Goal: Transaction & Acquisition: Purchase product/service

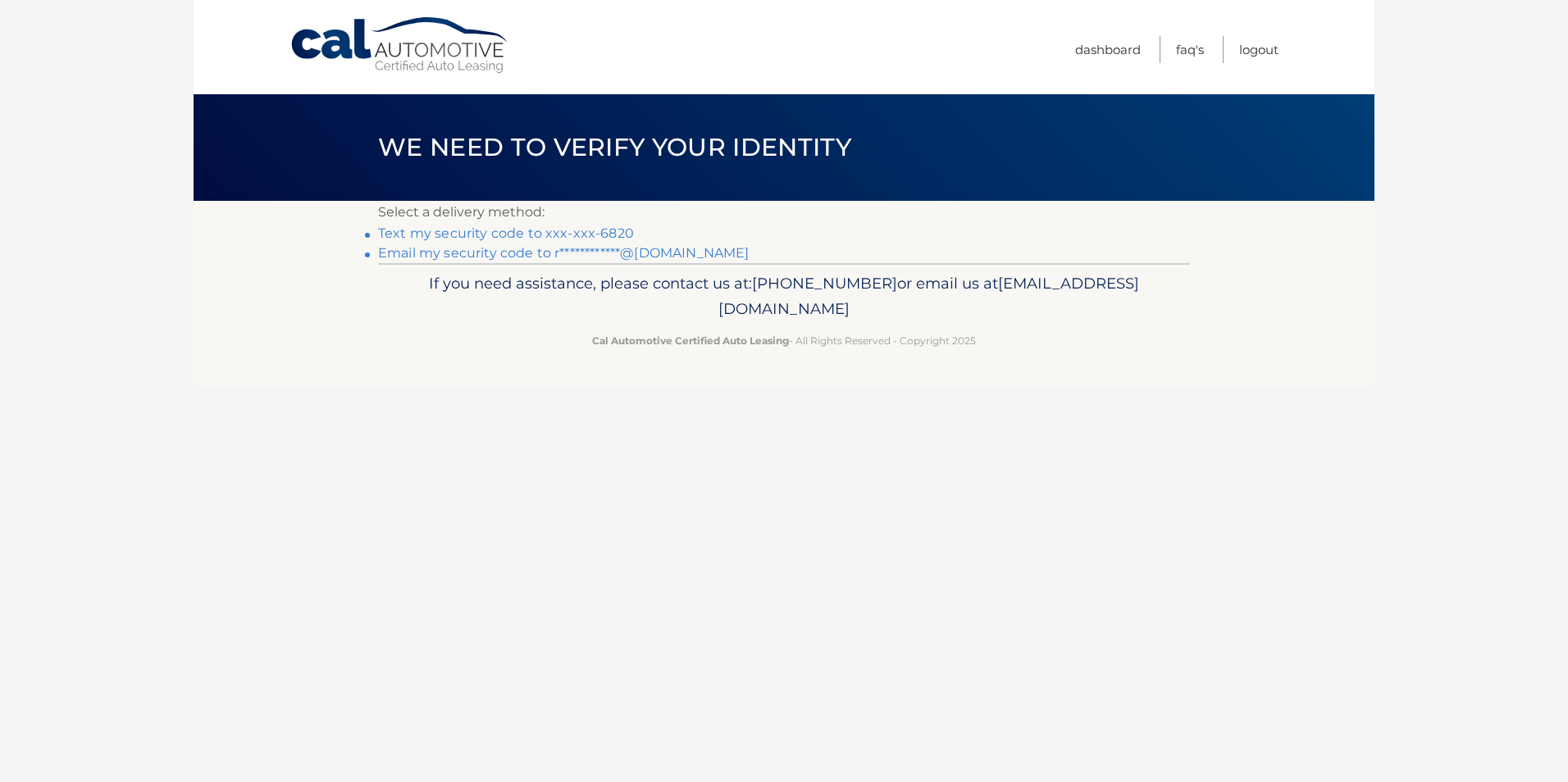
click at [522, 238] on link "Text my security code to xxx-xxx-6820" at bounding box center [506, 233] width 256 height 16
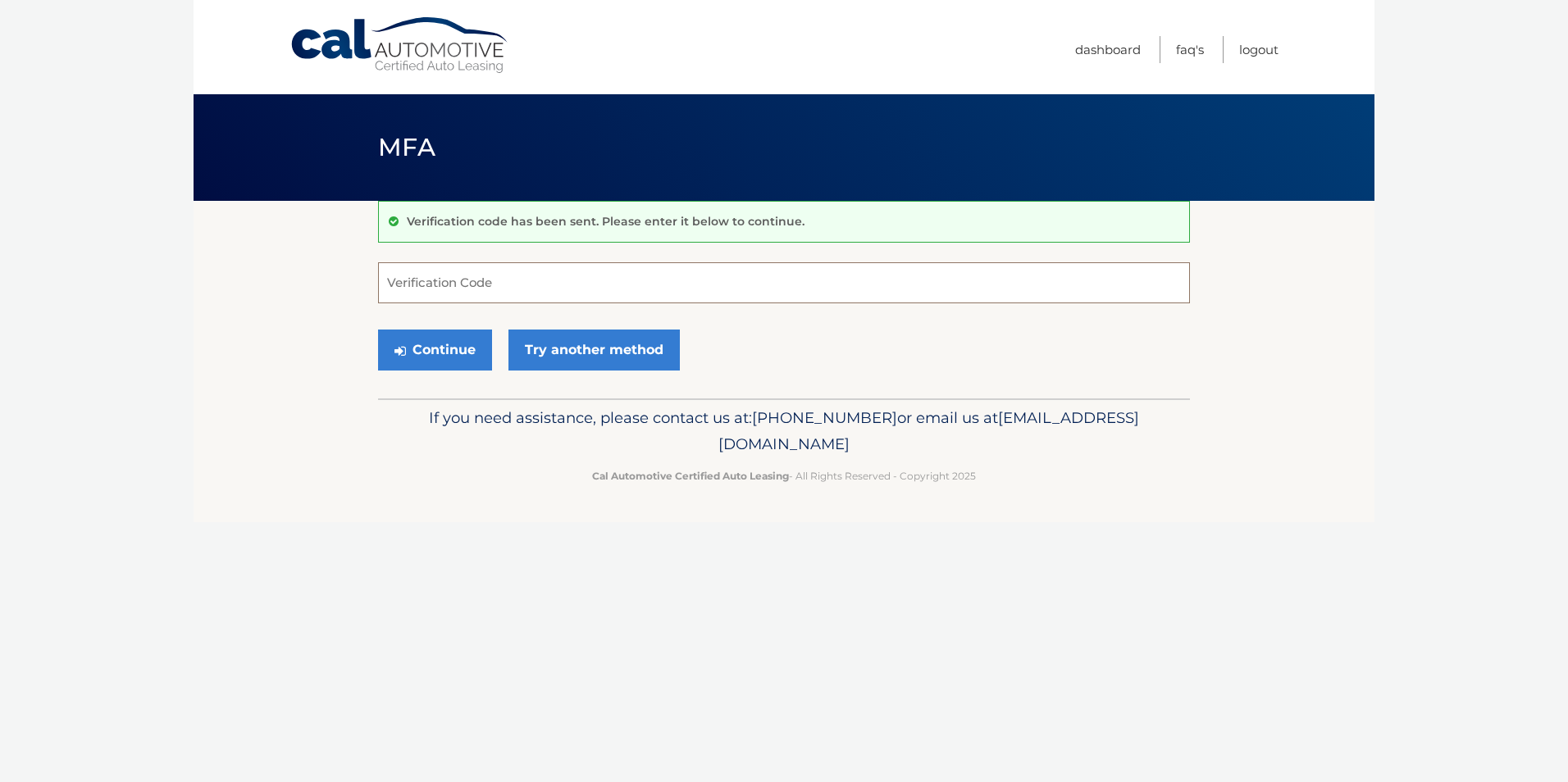
click at [432, 278] on input "Verification Code" at bounding box center [783, 283] width 812 height 41
type input "186530"
click at [445, 344] on button "Continue" at bounding box center [435, 350] width 114 height 41
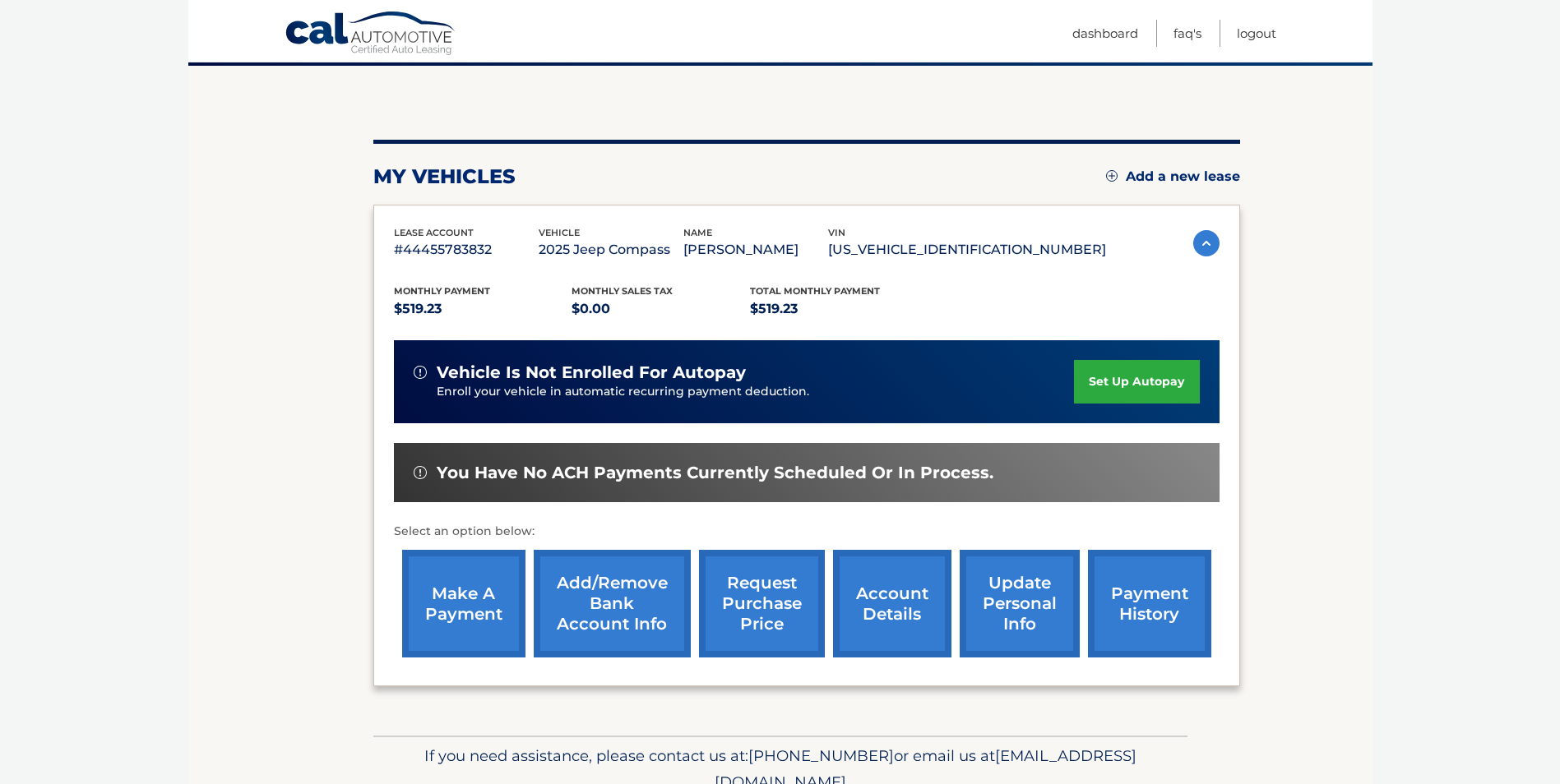
scroll to position [165, 0]
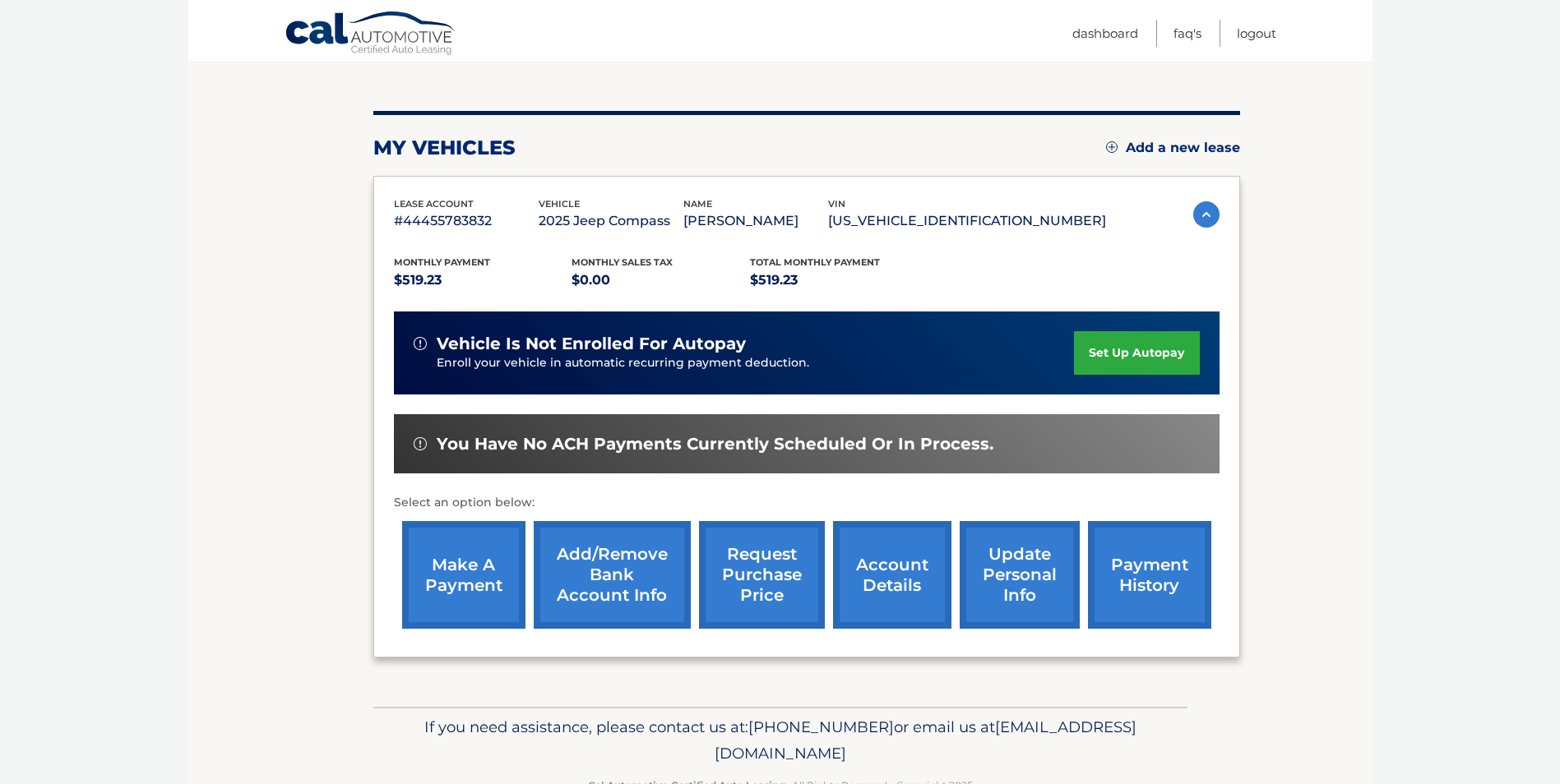
click at [486, 575] on link "make a payment" at bounding box center [464, 574] width 123 height 107
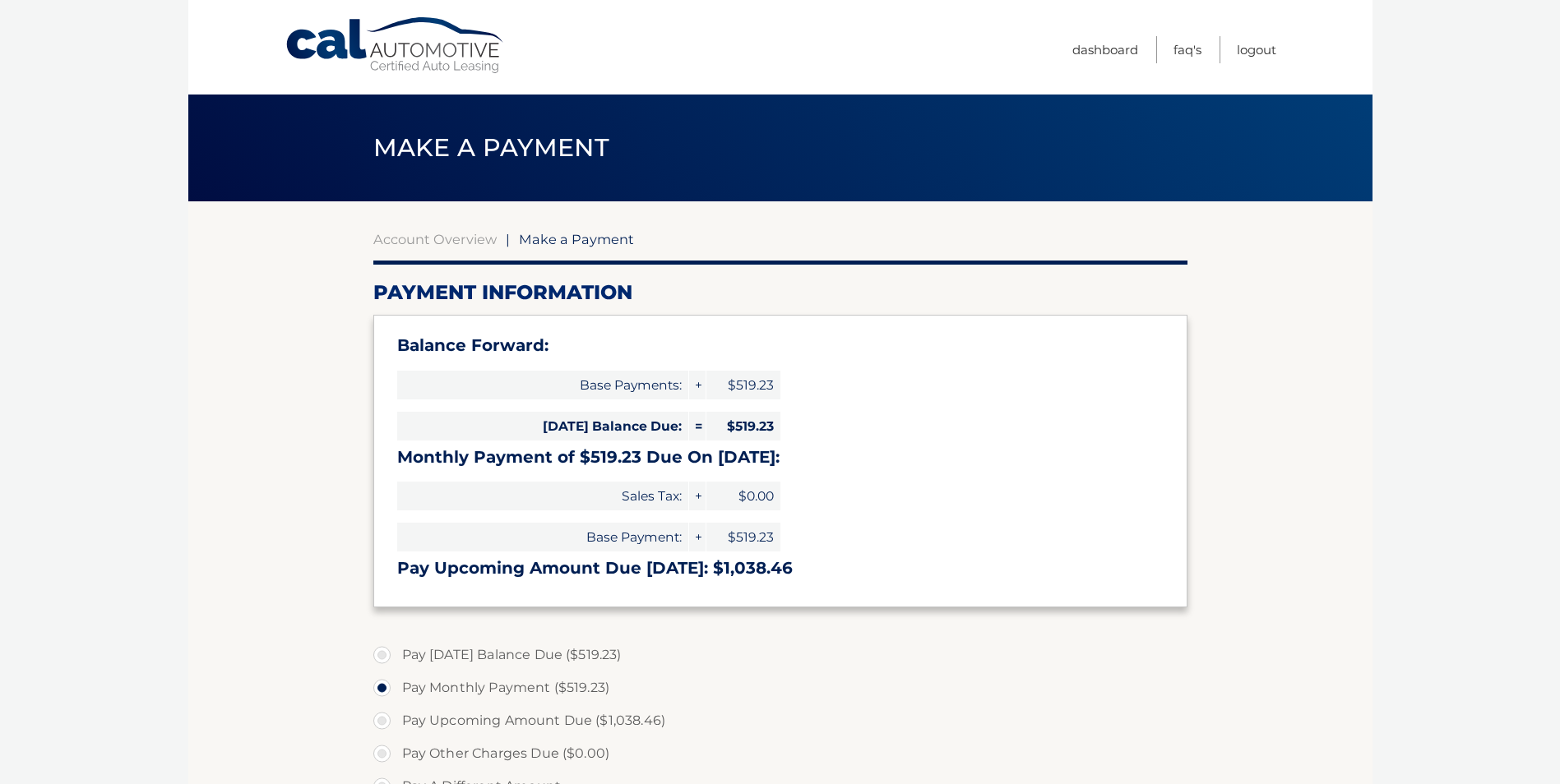
select select "MzU5NDcyMGEtYjI3My00YTk1LWIyZTEtODNiNzY2MWIyYmIy"
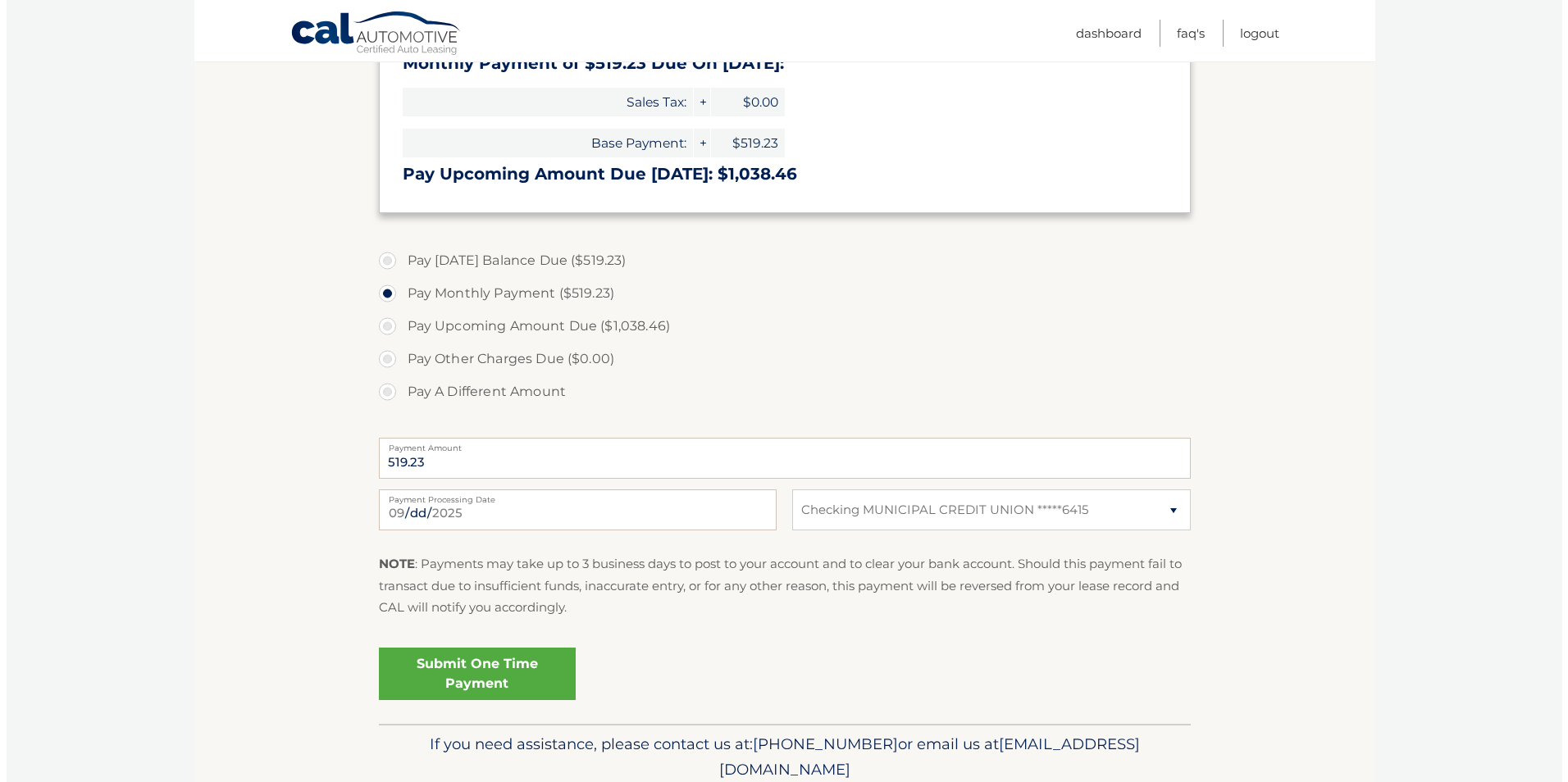
scroll to position [459, 0]
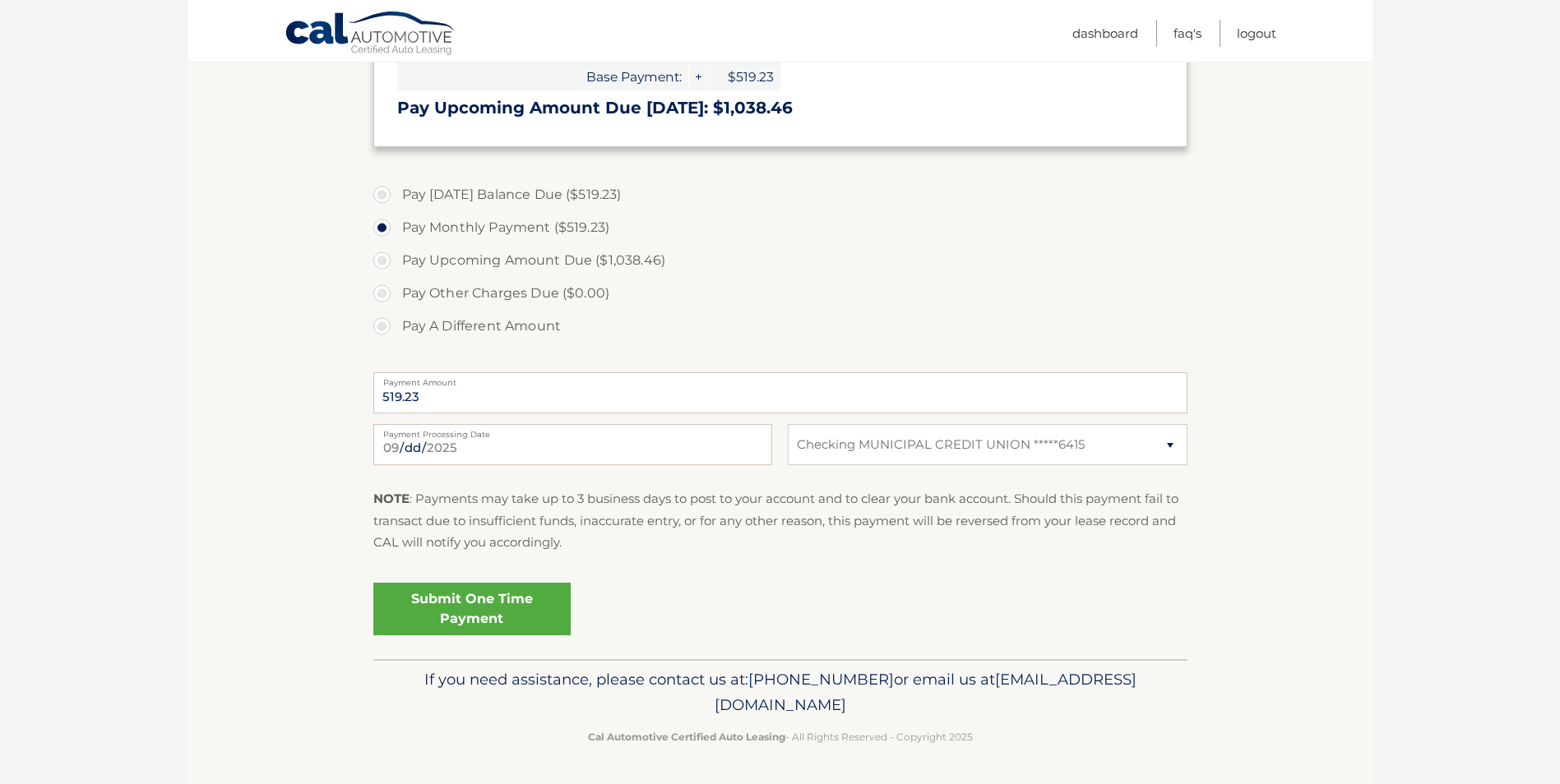
click at [489, 592] on link "Submit One Time Payment" at bounding box center [472, 608] width 197 height 52
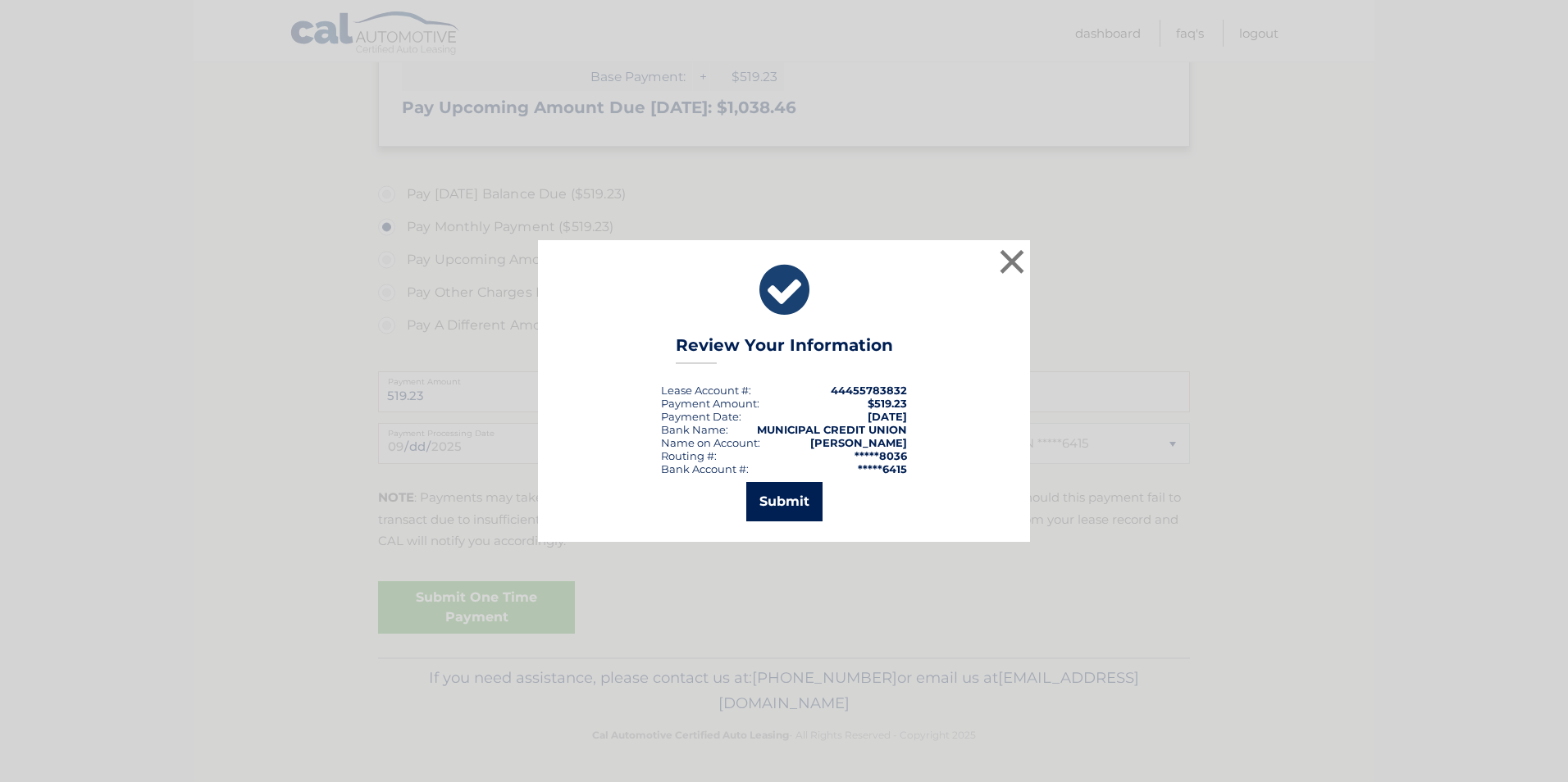
click at [792, 494] on button "Submit" at bounding box center [784, 502] width 77 height 39
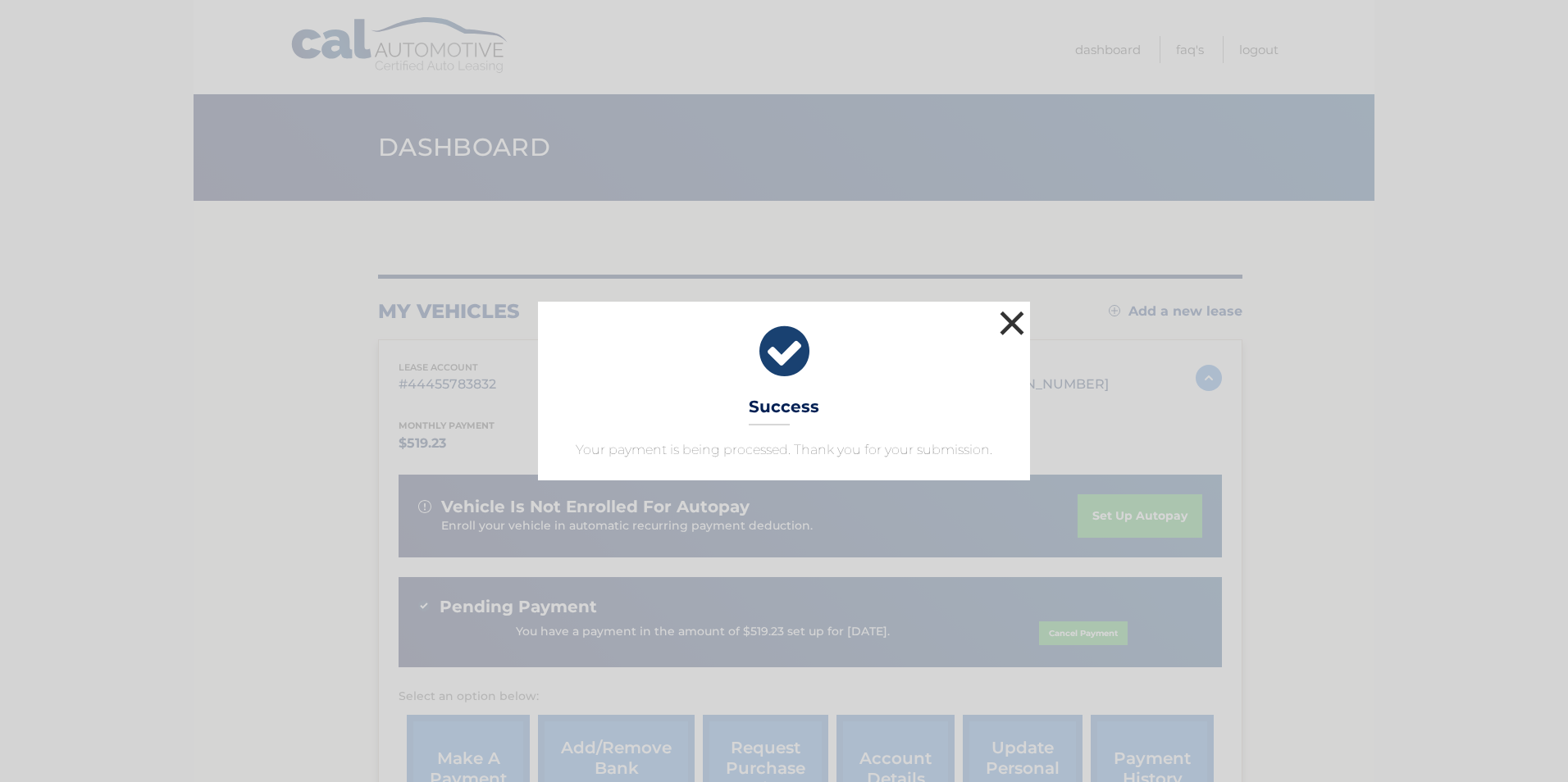
click at [1013, 330] on button "×" at bounding box center [1011, 323] width 32 height 32
